Goal: Transaction & Acquisition: Purchase product/service

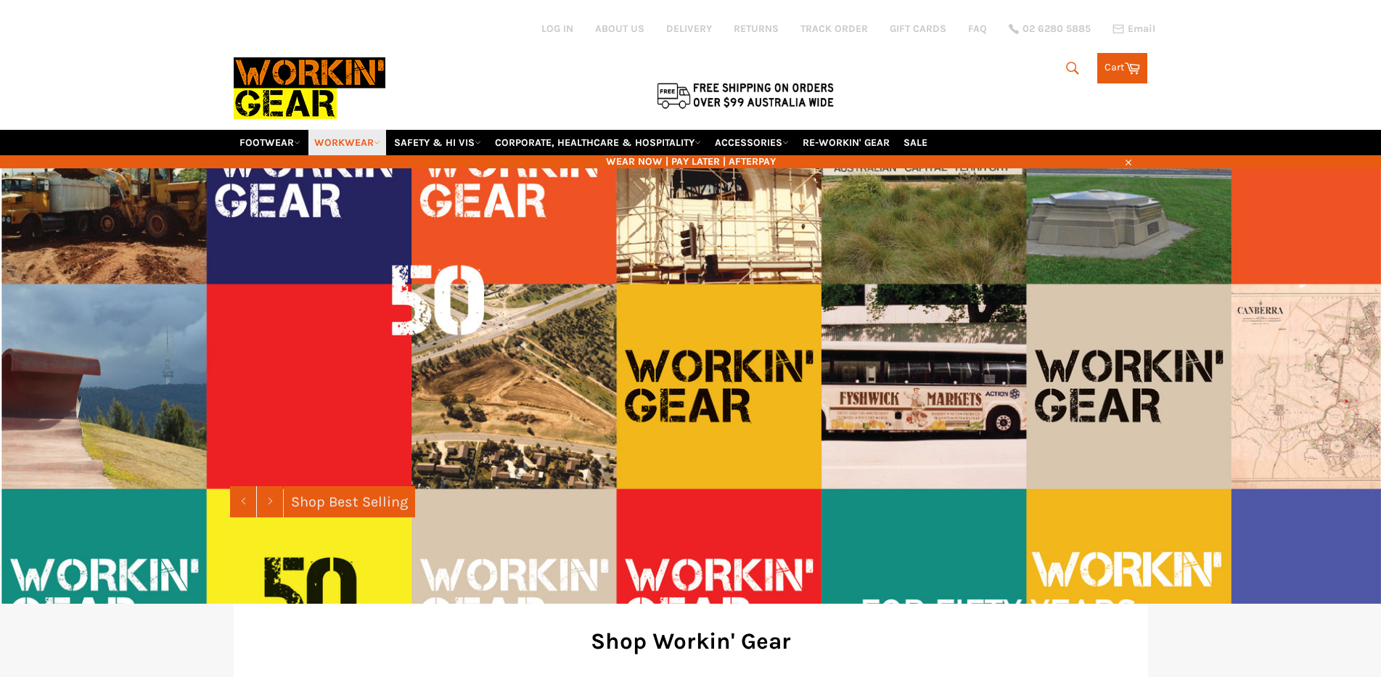
click at [369, 139] on link "WORKWEAR" at bounding box center [347, 142] width 78 height 25
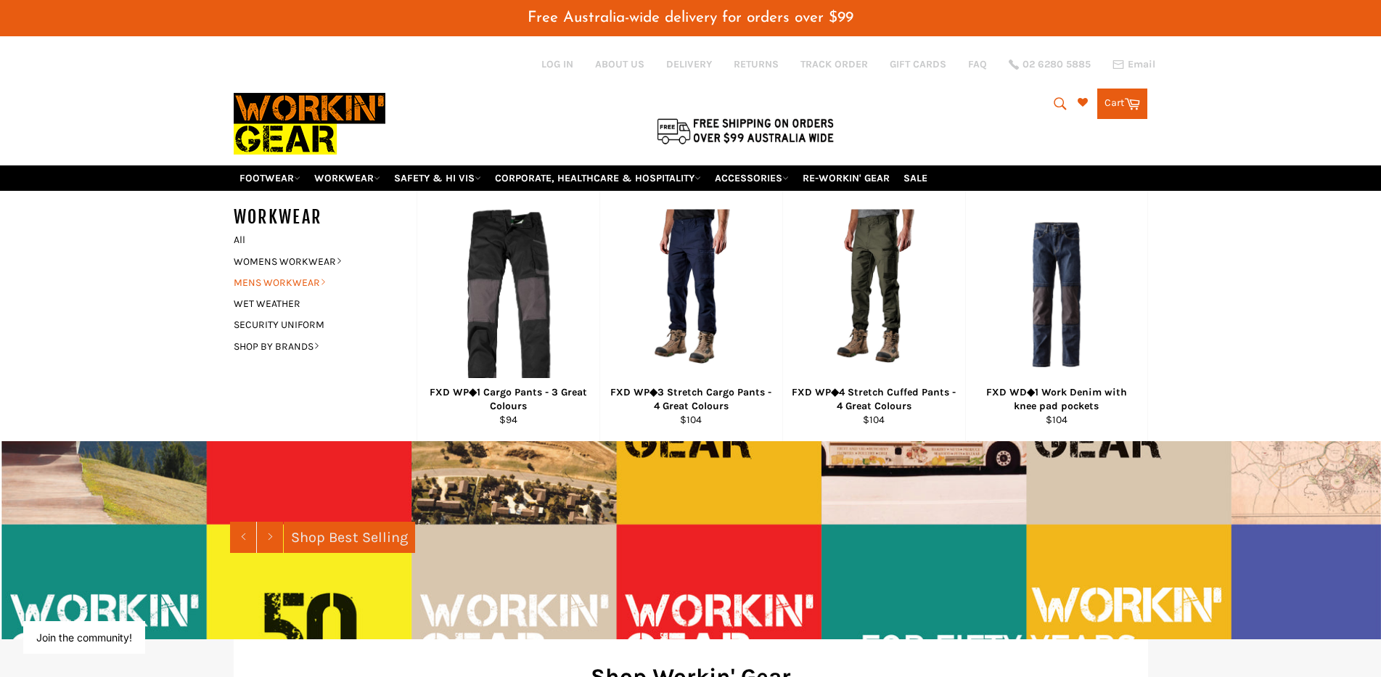
click at [317, 281] on link "MENS WORKWEAR" at bounding box center [314, 282] width 176 height 21
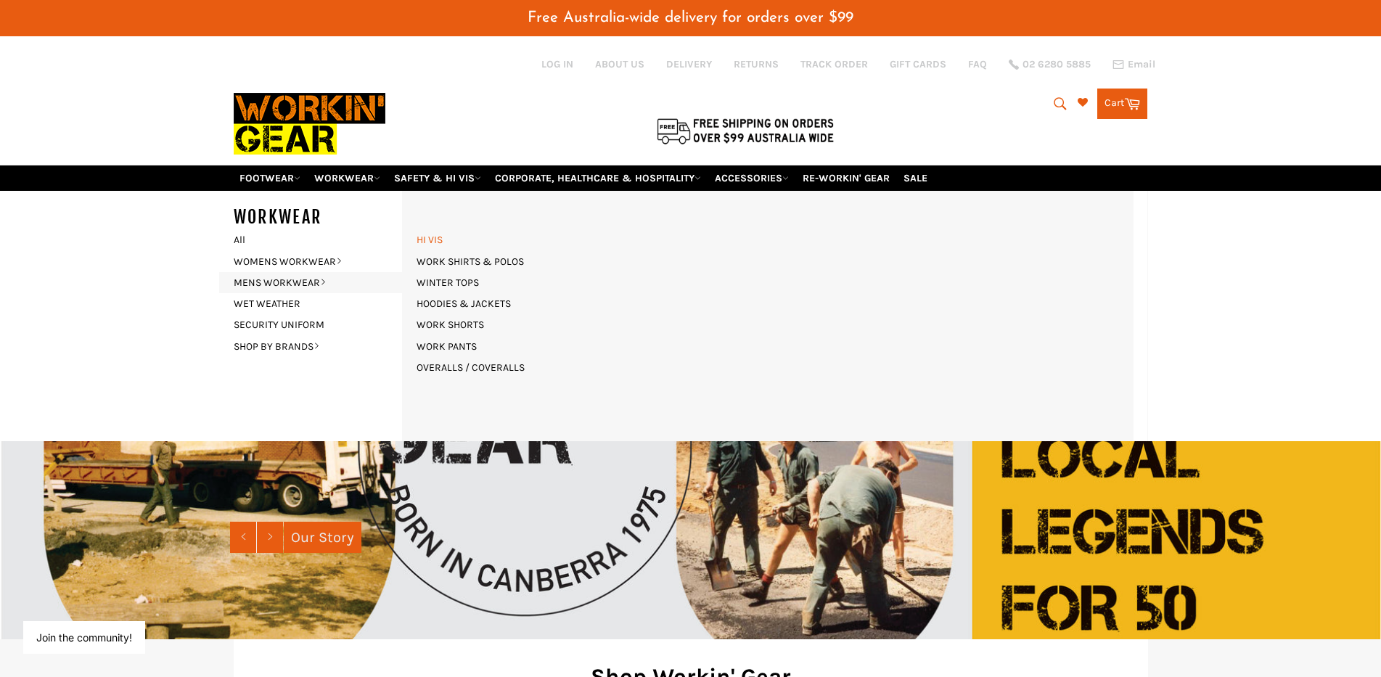
click at [432, 239] on link "HI VIS" at bounding box center [429, 239] width 41 height 21
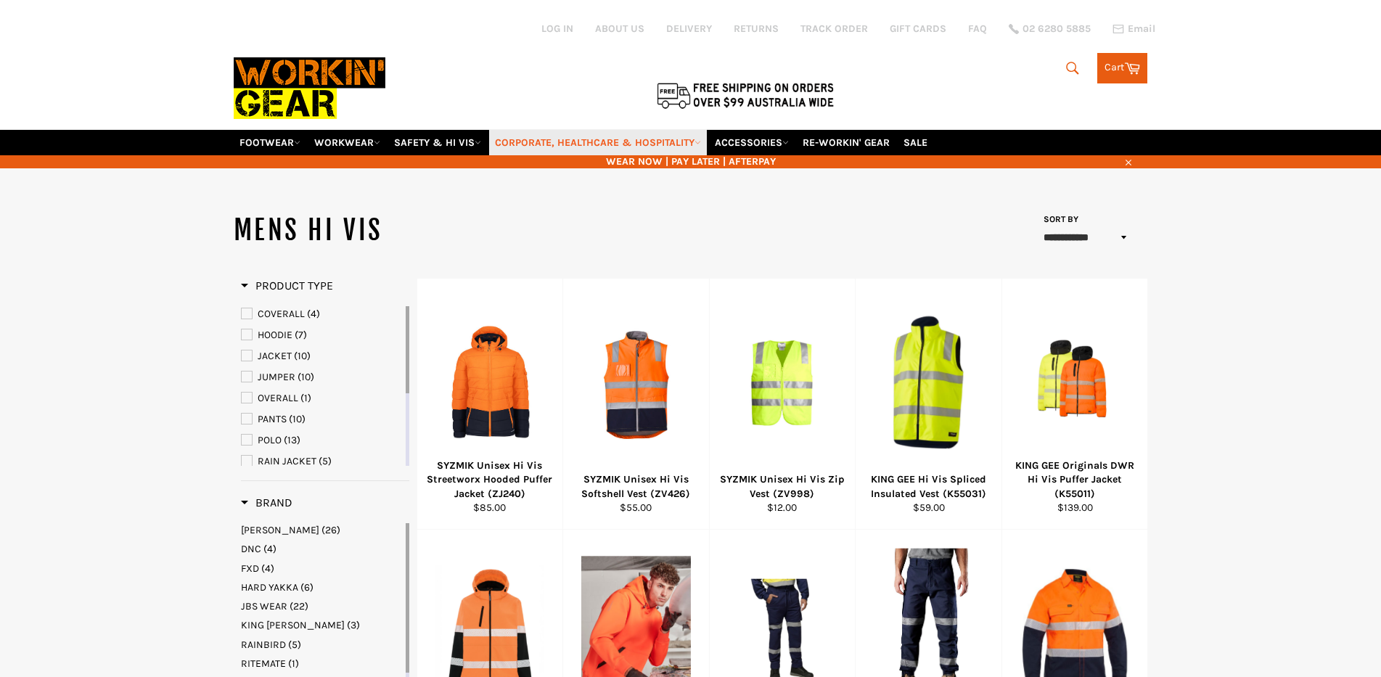
click at [623, 141] on link "CORPORATE, HEALTHCARE & HOSPITALITY" at bounding box center [598, 142] width 218 height 25
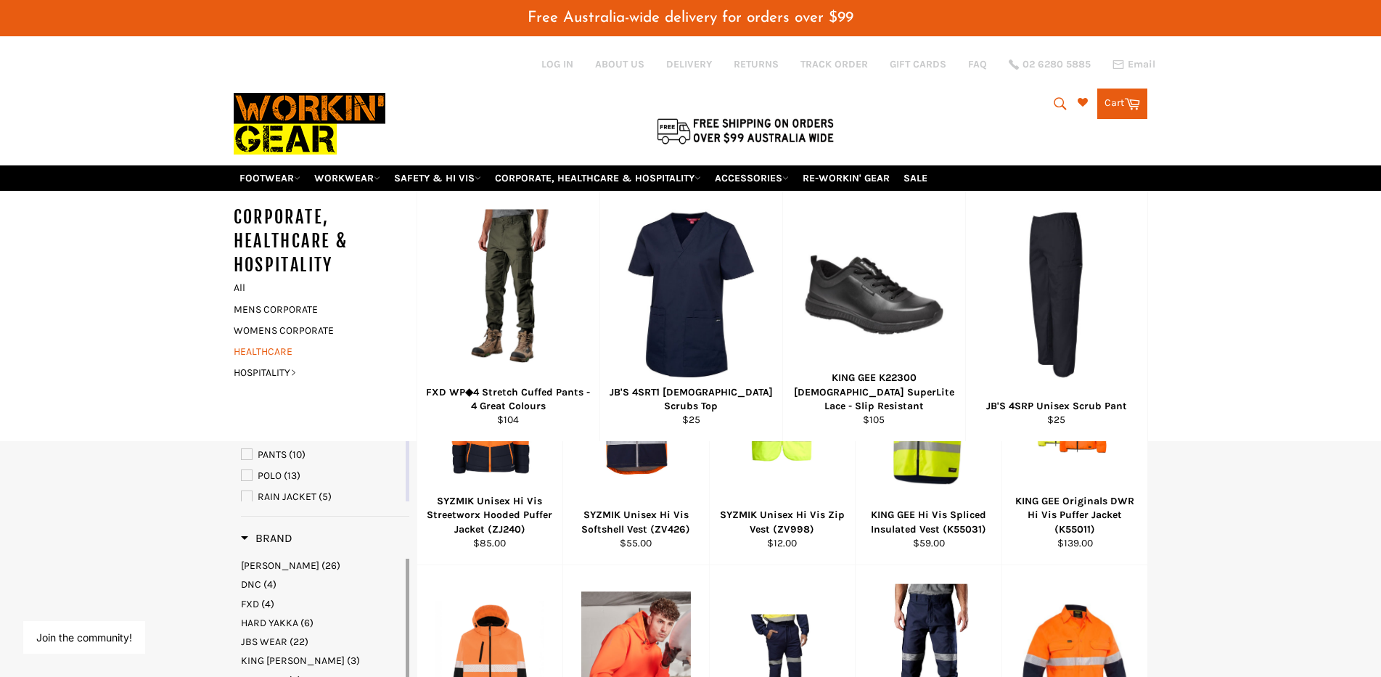
click at [253, 346] on link "HEALTHCARE" at bounding box center [314, 351] width 176 height 21
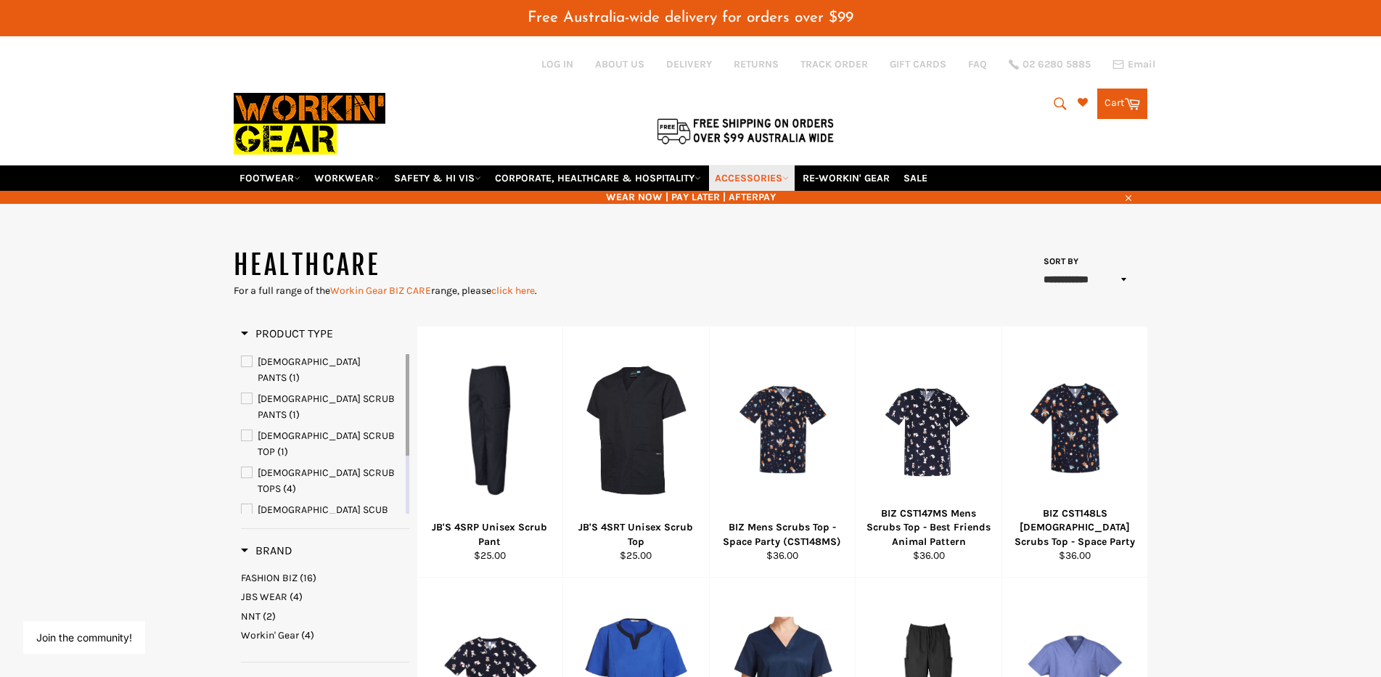
click at [775, 179] on link "ACCESSORIES" at bounding box center [752, 177] width 86 height 25
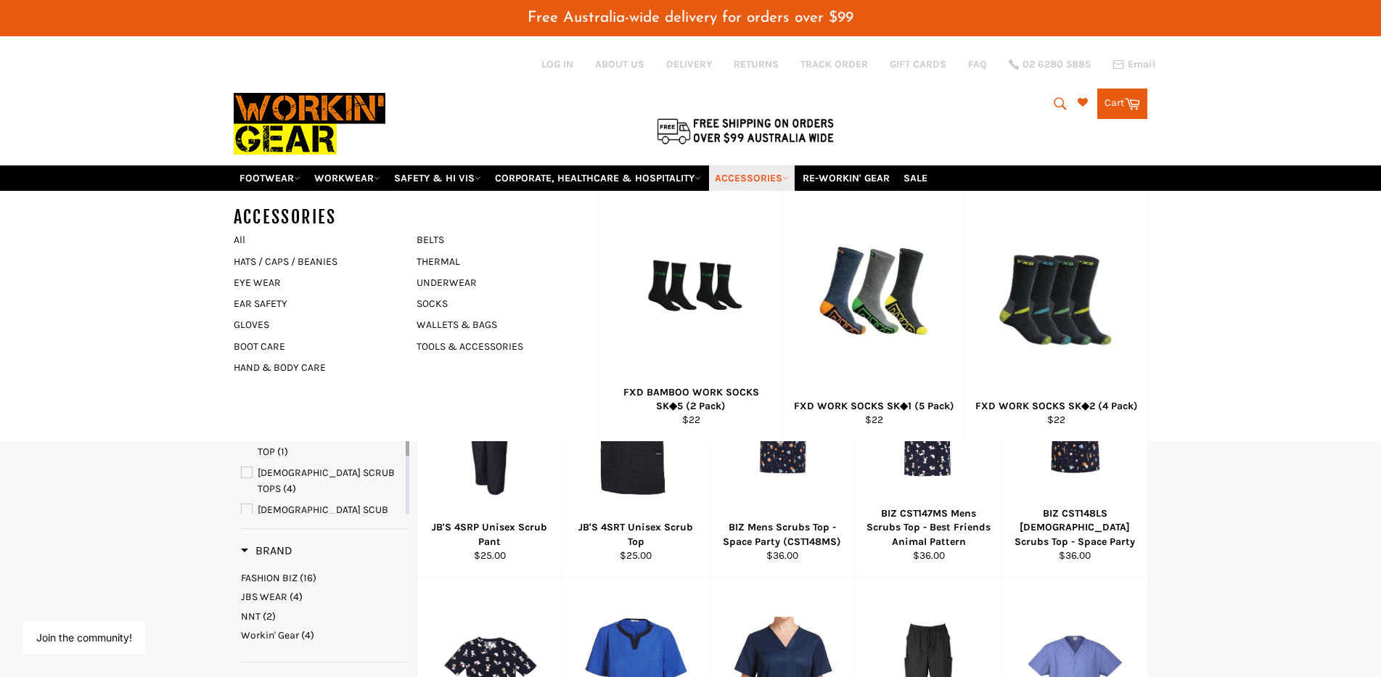
click at [775, 179] on link "ACCESSORIES" at bounding box center [752, 177] width 86 height 25
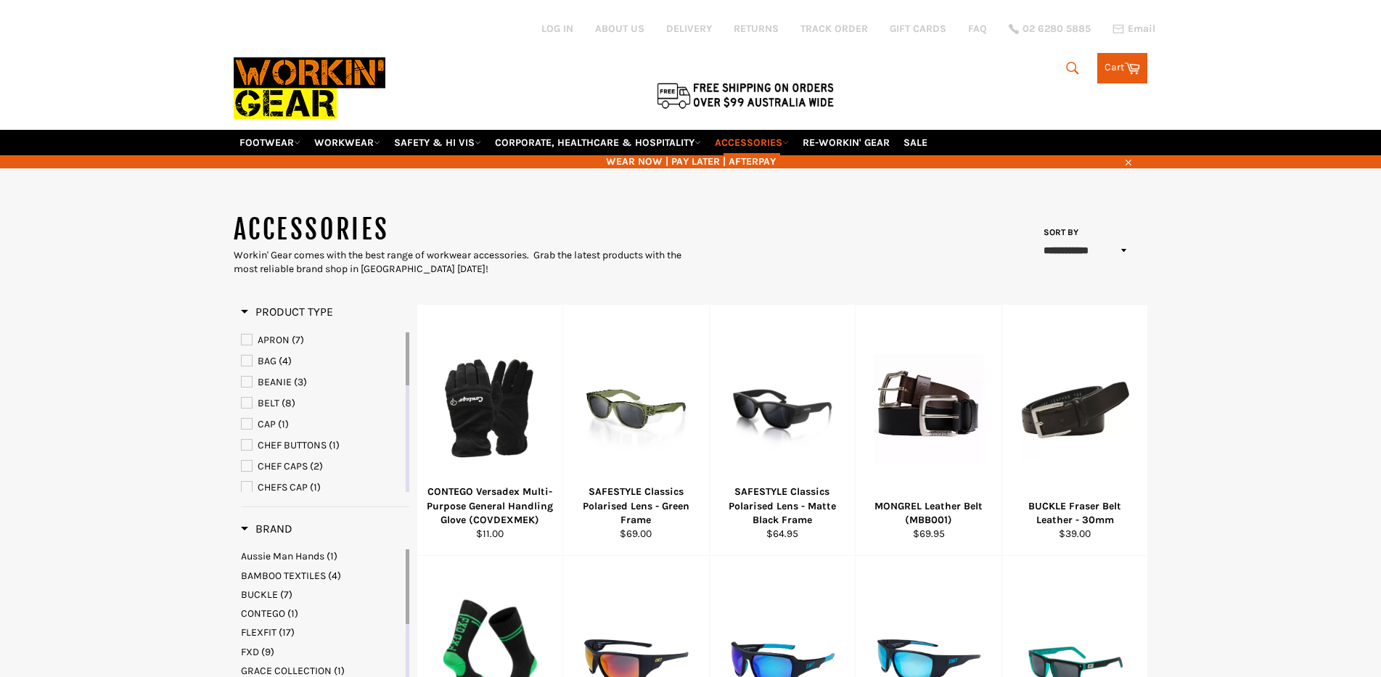
click at [1074, 63] on icon "submit" at bounding box center [1073, 68] width 16 height 16
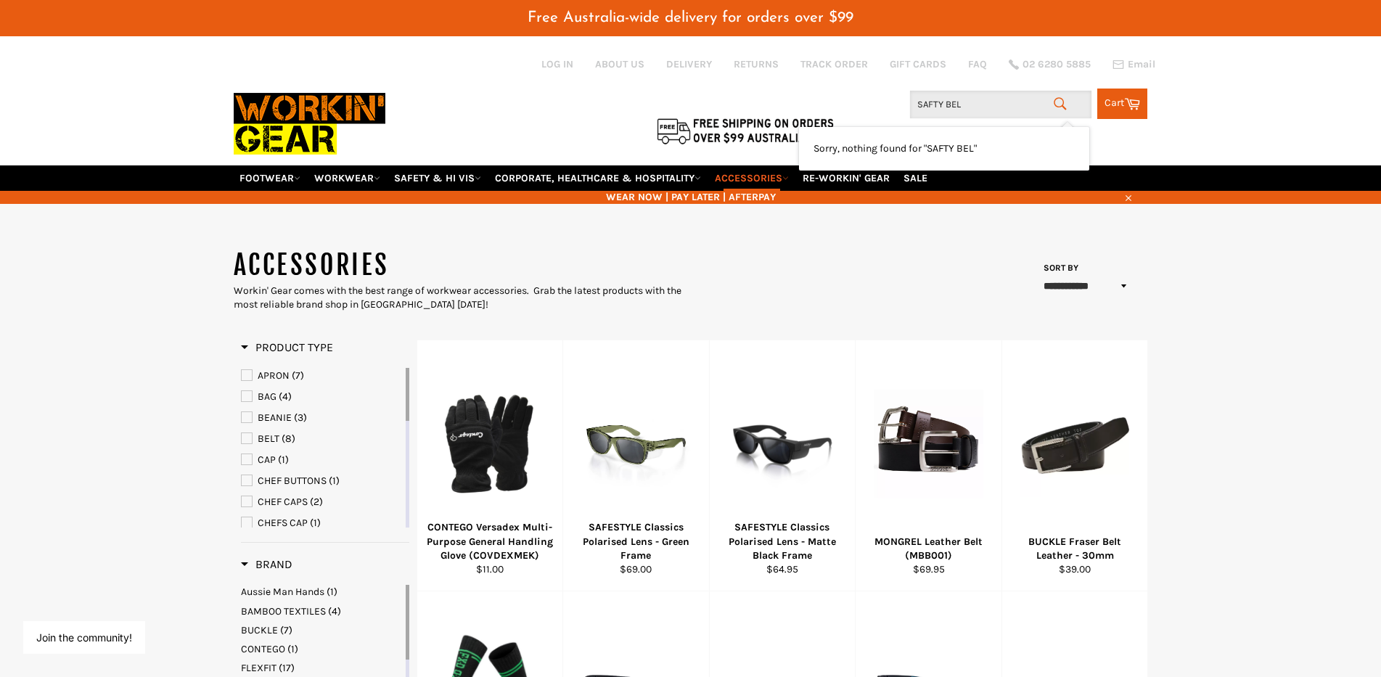
type input "SAFTY BELT"
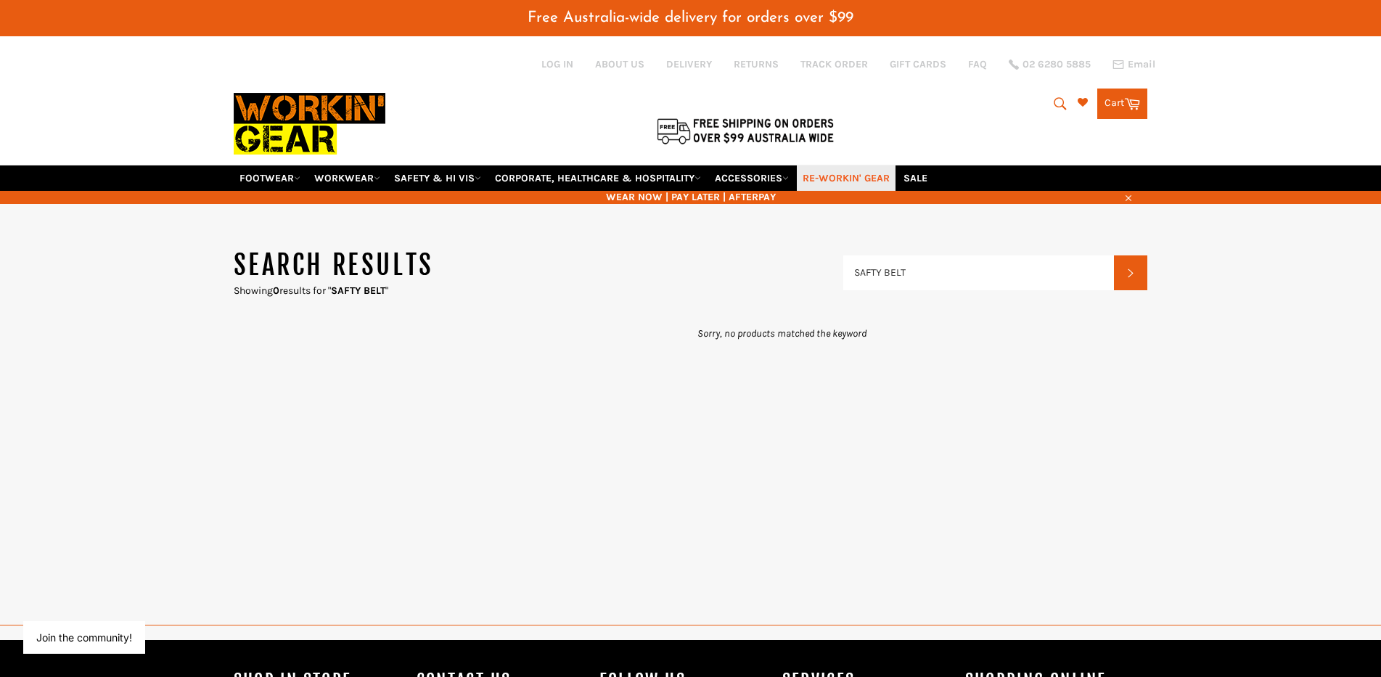
click at [861, 181] on link "RE-WORKIN' GEAR" at bounding box center [846, 177] width 99 height 25
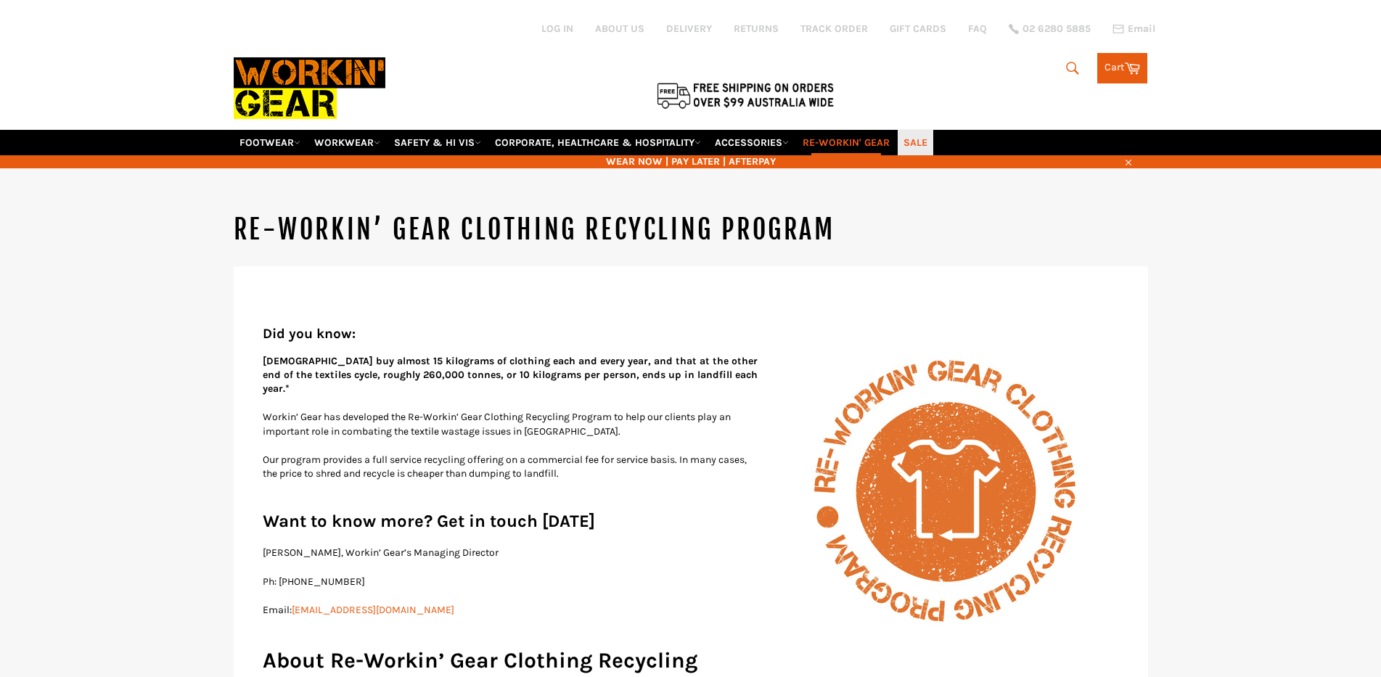
click at [931, 141] on link "SALE" at bounding box center [916, 142] width 36 height 25
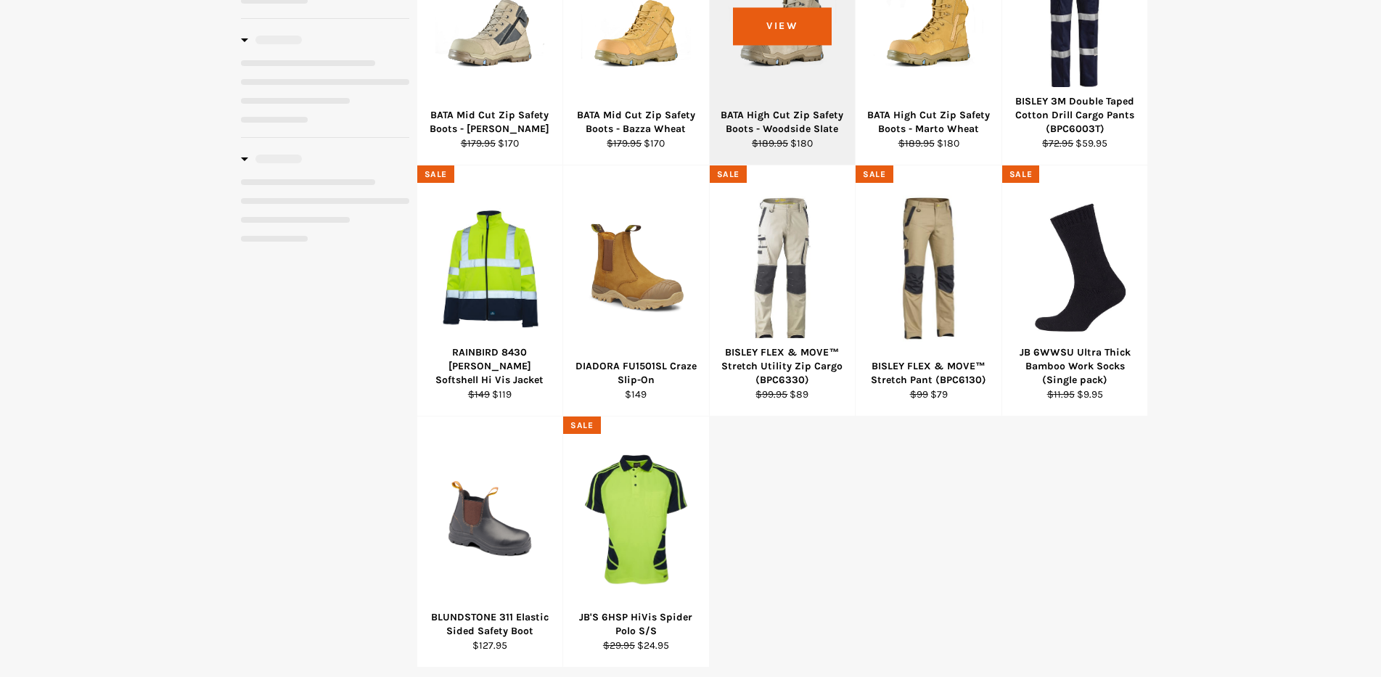
select select "**********"
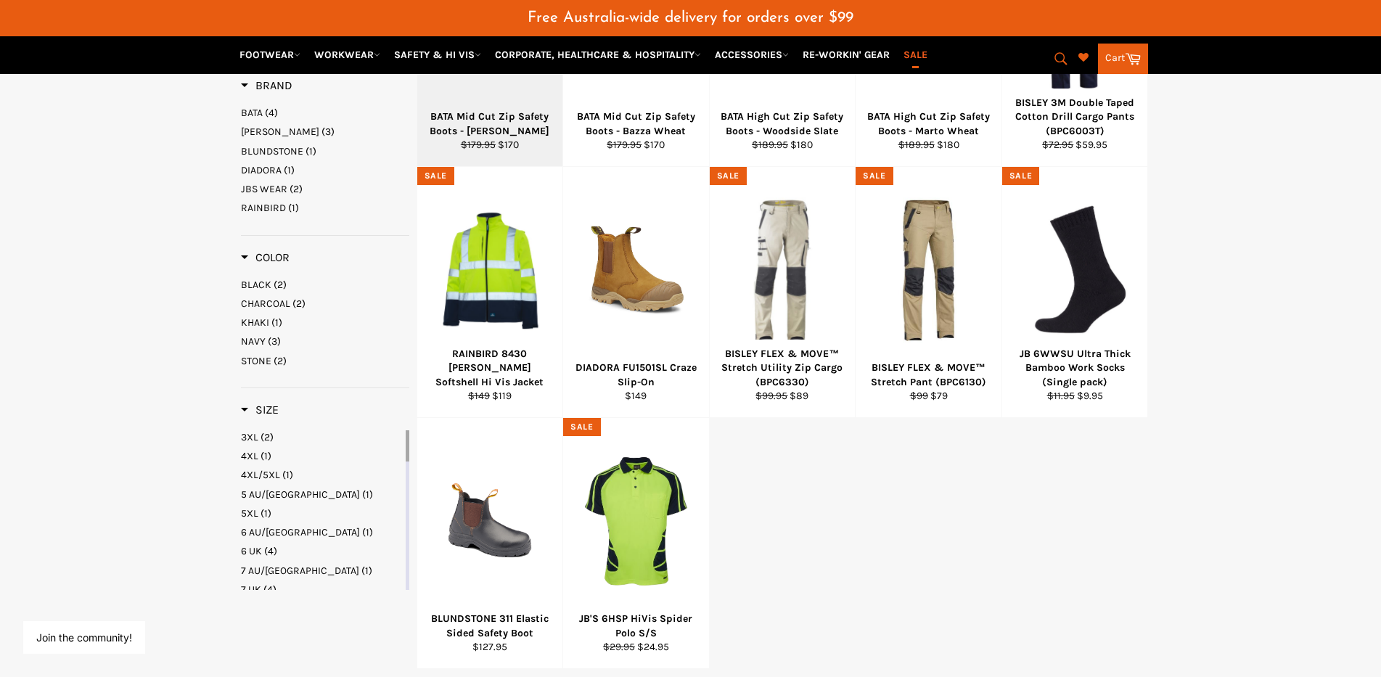
scroll to position [181, 0]
